Goal: Information Seeking & Learning: Learn about a topic

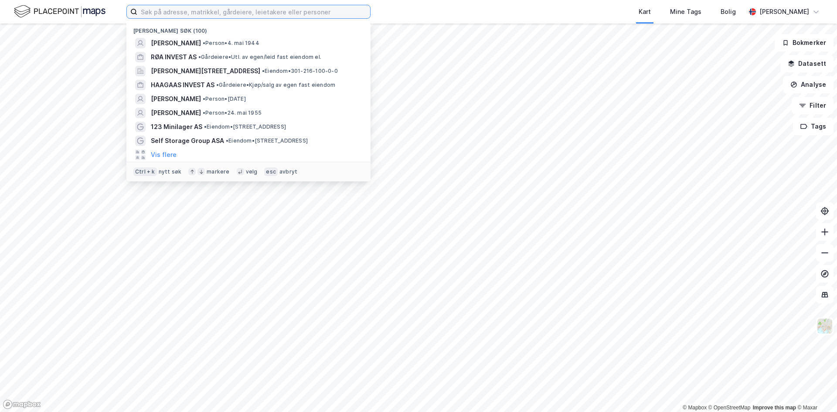
click at [288, 11] on input at bounding box center [253, 11] width 233 height 13
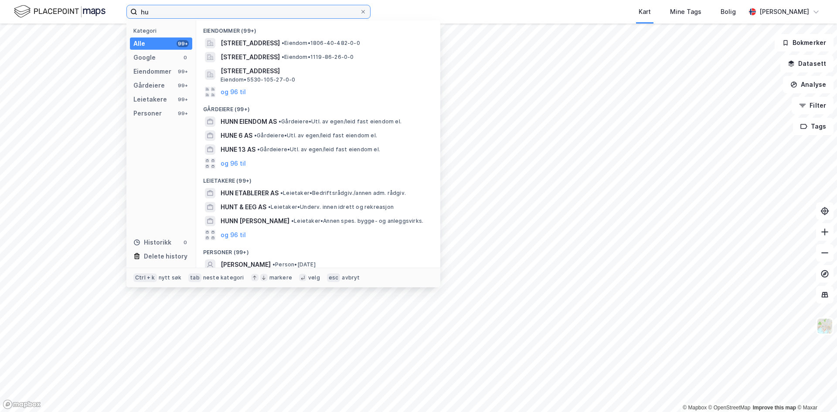
type input "h"
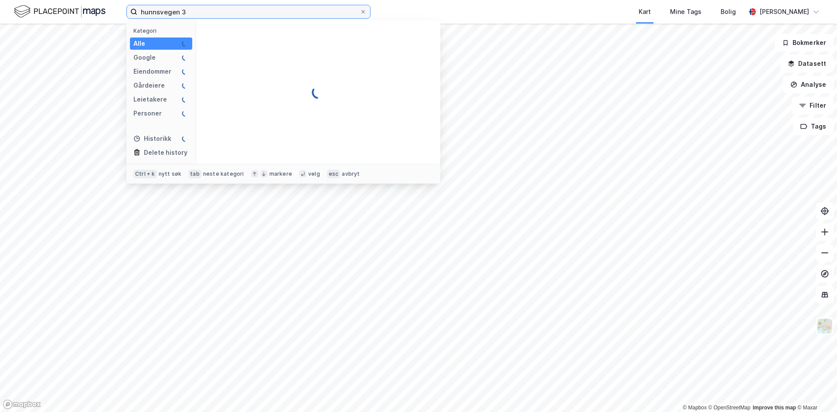
type input "hunnsvegen 3"
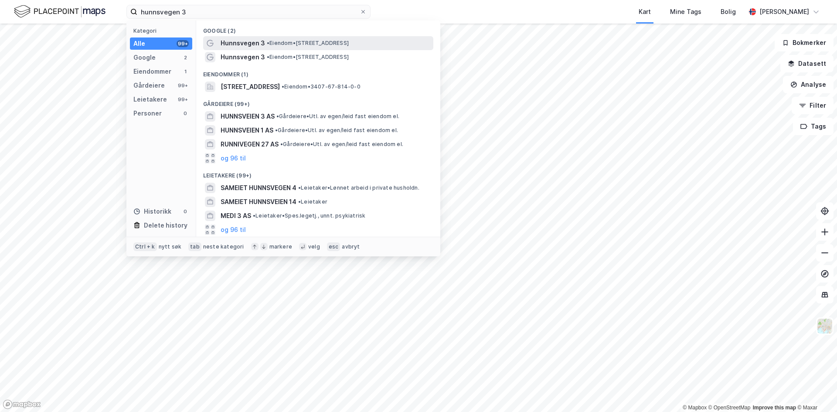
click at [297, 44] on span "• Eiendom • [STREET_ADDRESS]" at bounding box center [308, 43] width 82 height 7
